Goal: Entertainment & Leisure: Consume media (video, audio)

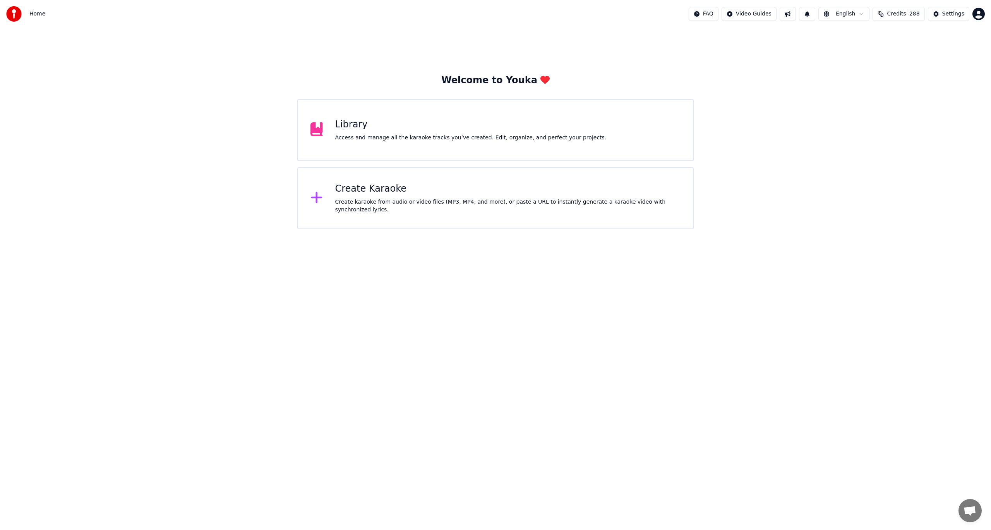
click at [482, 127] on div "Library" at bounding box center [470, 124] width 271 height 12
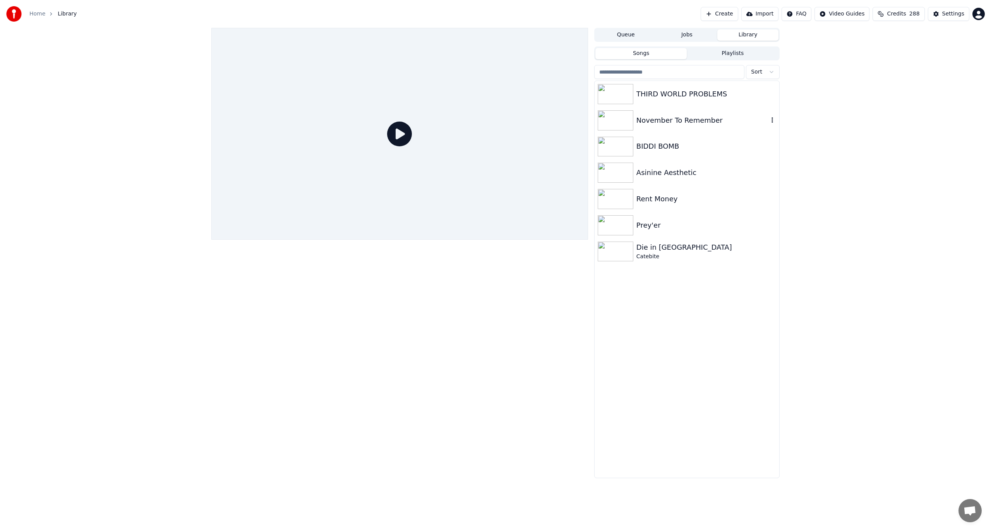
click at [687, 123] on div "November To Remember" at bounding box center [703, 120] width 132 height 11
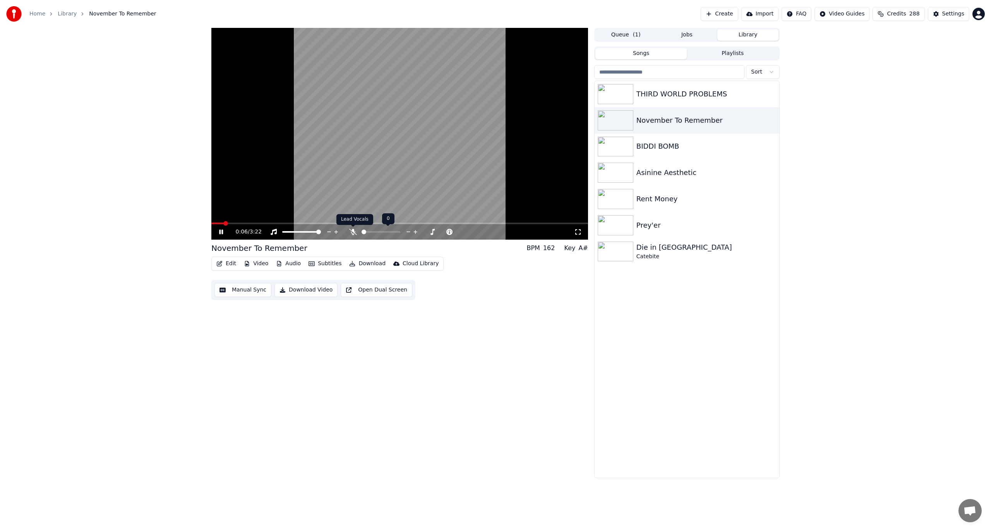
click at [355, 230] on icon at bounding box center [353, 232] width 8 height 6
click at [211, 221] on span at bounding box center [213, 223] width 5 height 5
click at [223, 226] on div "0:00 / 3:22" at bounding box center [399, 231] width 377 height 15
click at [219, 229] on icon at bounding box center [227, 232] width 18 height 6
click at [220, 231] on icon at bounding box center [221, 232] width 4 height 5
